Goal: Transaction & Acquisition: Subscribe to service/newsletter

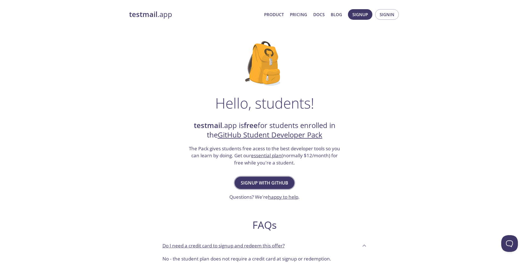
click at [279, 179] on span "Signup with GitHub" at bounding box center [265, 183] width 48 height 8
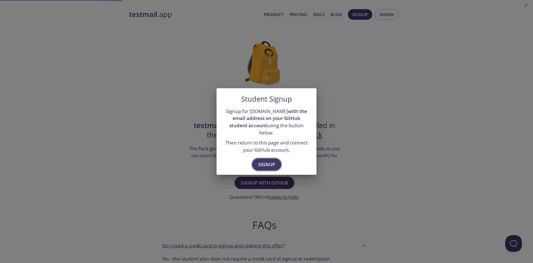
click at [273, 160] on span "Signup" at bounding box center [266, 164] width 17 height 8
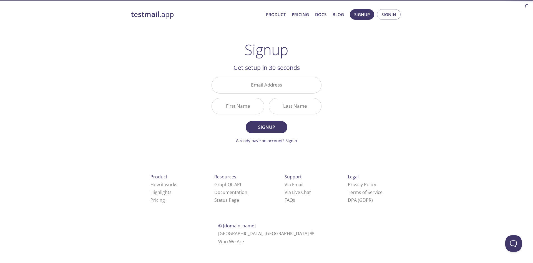
click at [266, 95] on div "Email Address" at bounding box center [266, 84] width 114 height 21
click at [273, 88] on input "Email Address" at bounding box center [266, 85] width 109 height 16
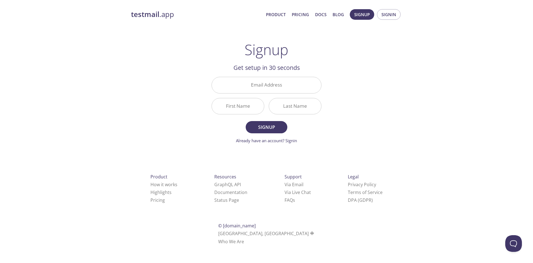
click at [305, 67] on h2 "Get setup in 30 seconds" at bounding box center [267, 67] width 110 height 9
